Goal: Browse casually

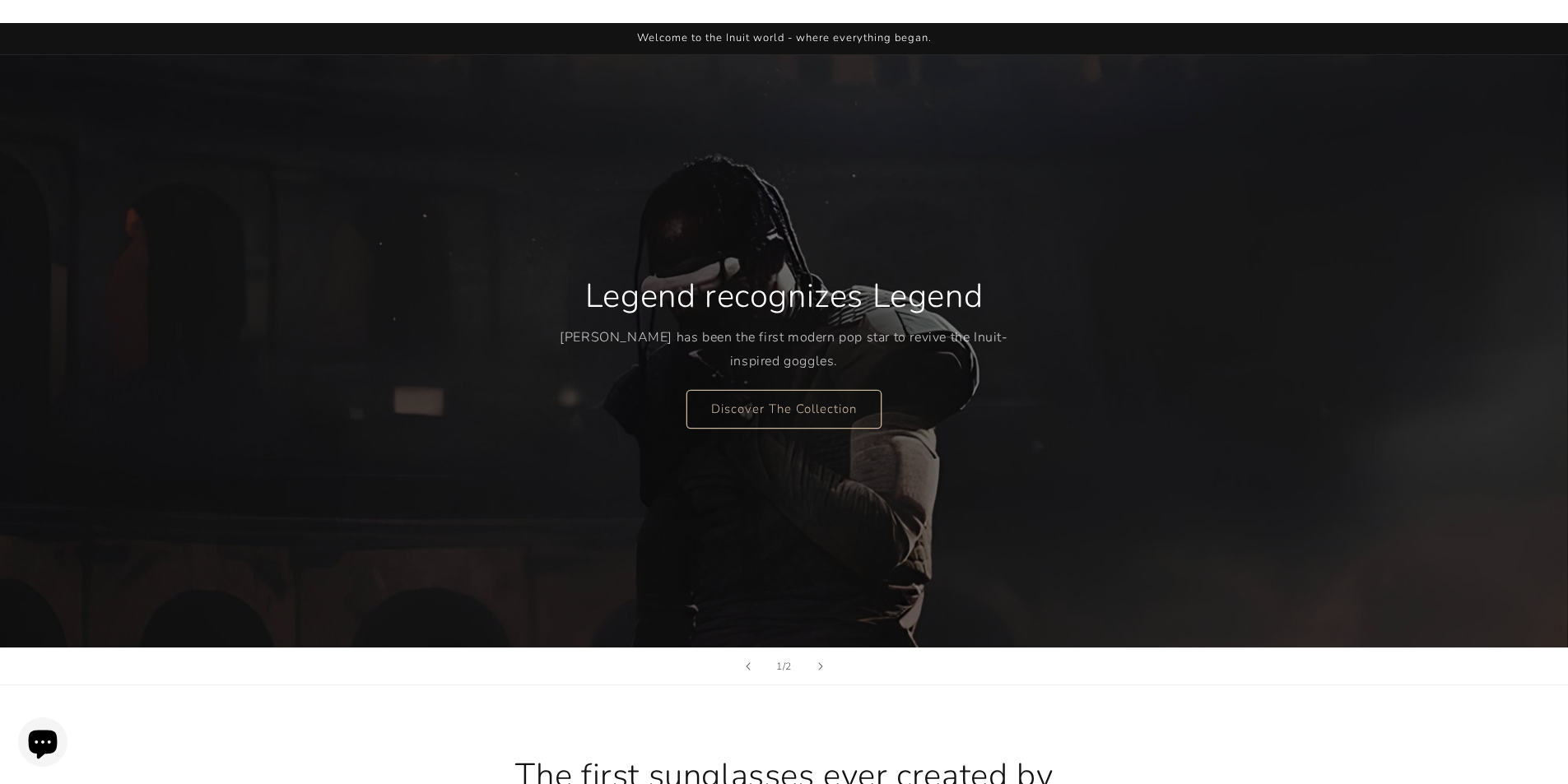
scroll to position [247, 0]
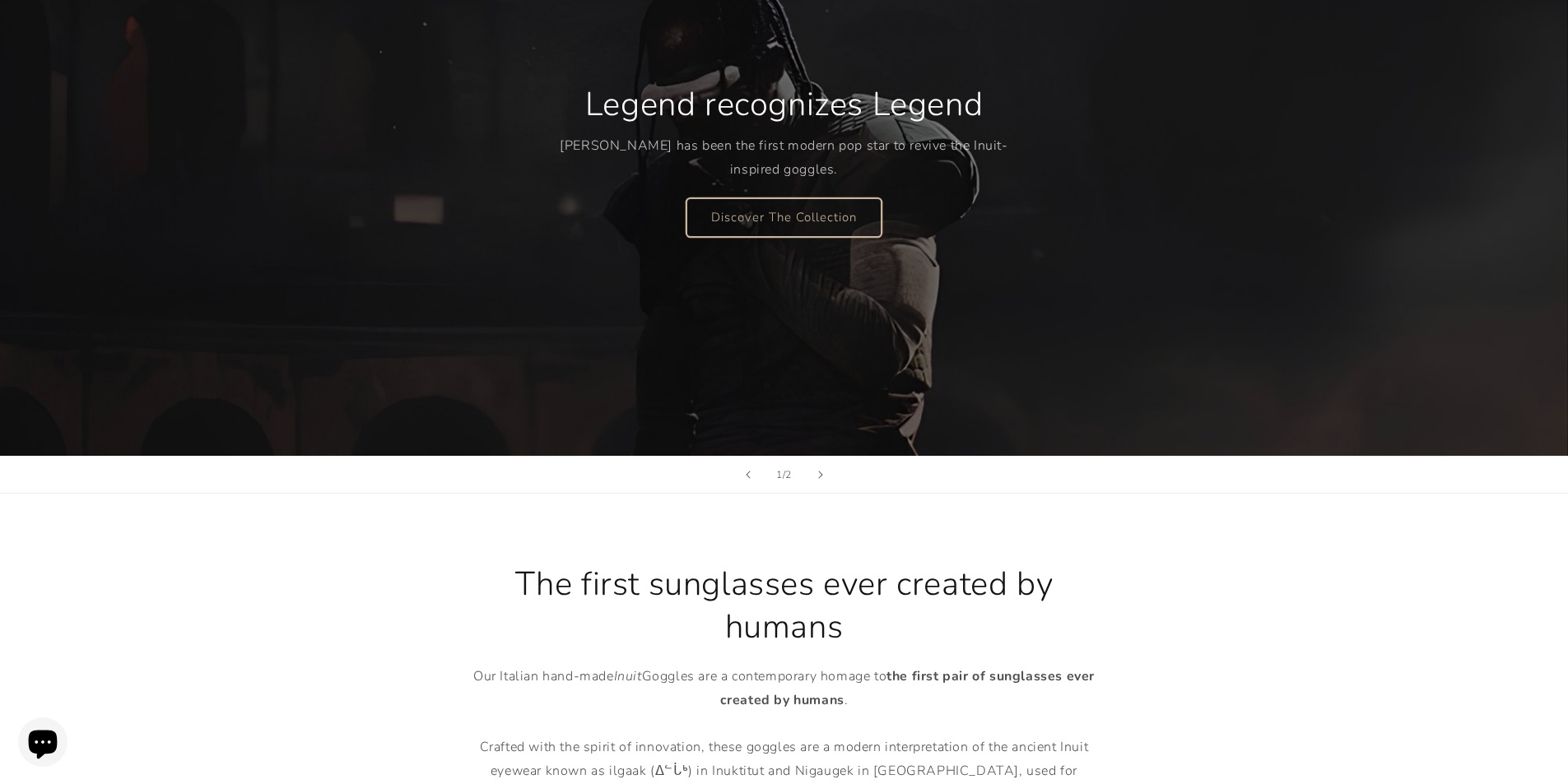
click at [786, 227] on link "Discover The Collection" at bounding box center [784, 217] width 195 height 39
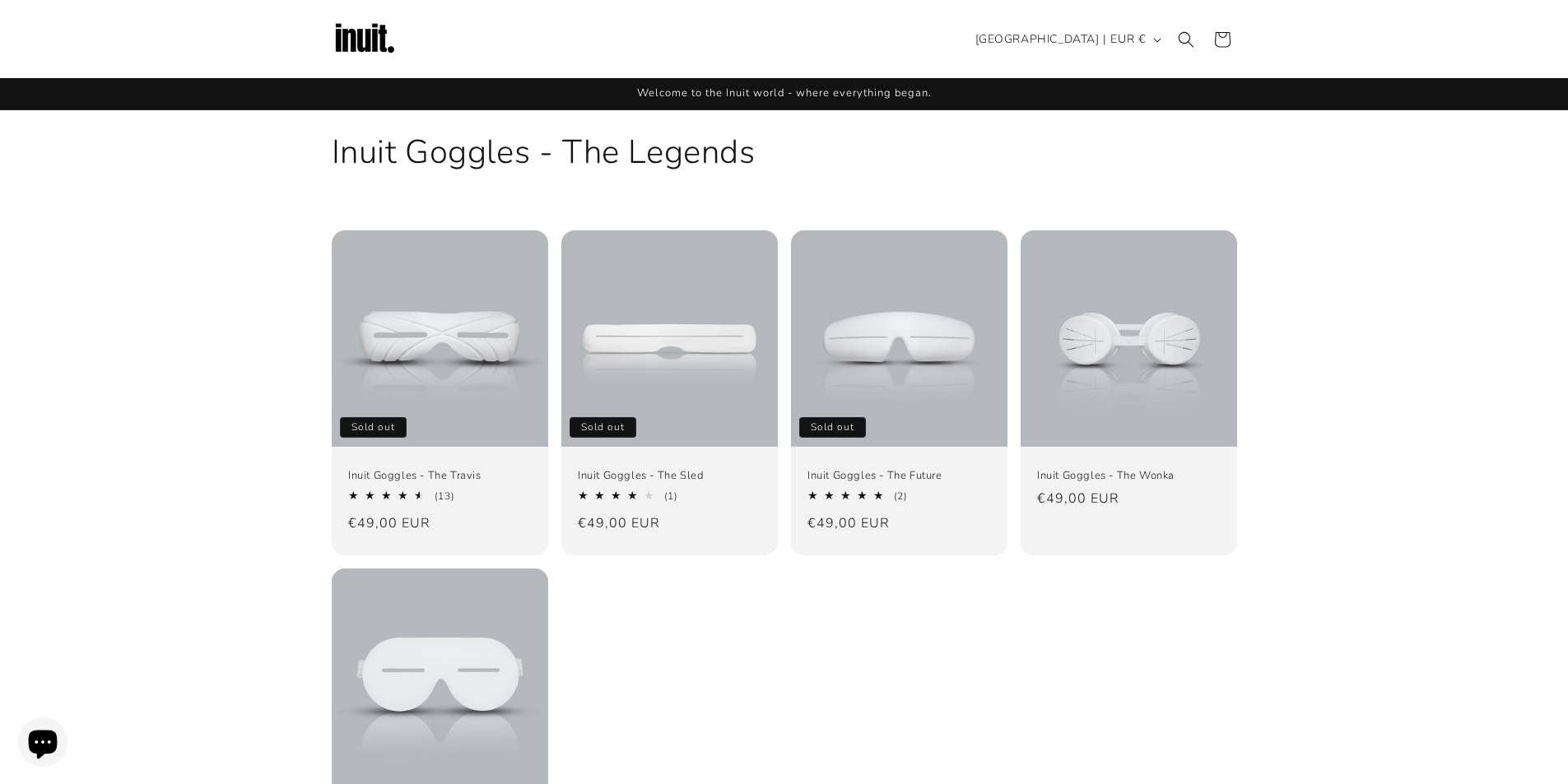
click at [376, 42] on img at bounding box center [364, 39] width 66 height 66
